Goal: Information Seeking & Learning: Find specific fact

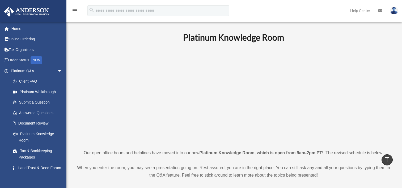
scroll to position [362, 0]
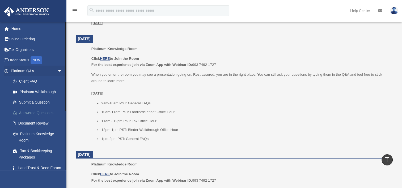
click at [32, 112] on link "Answered Questions" at bounding box center [38, 113] width 63 height 11
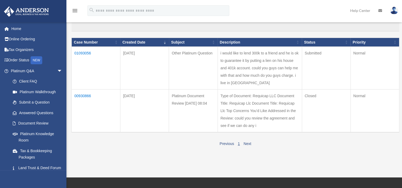
scroll to position [58, 0]
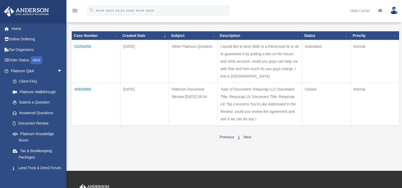
click at [88, 45] on td "01093056" at bounding box center [96, 61] width 49 height 43
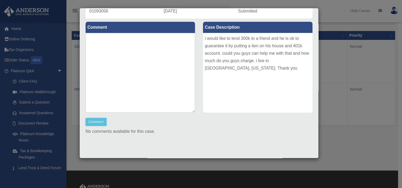
scroll to position [0, 0]
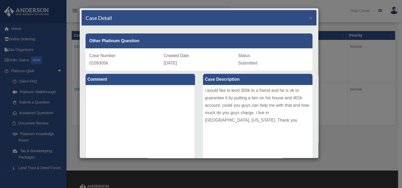
click at [348, 48] on div "Case Detail × Other Platinum Question Case Number 01093056 Created Date [DATE] …" at bounding box center [201, 94] width 402 height 188
